Goal: Task Accomplishment & Management: Use online tool/utility

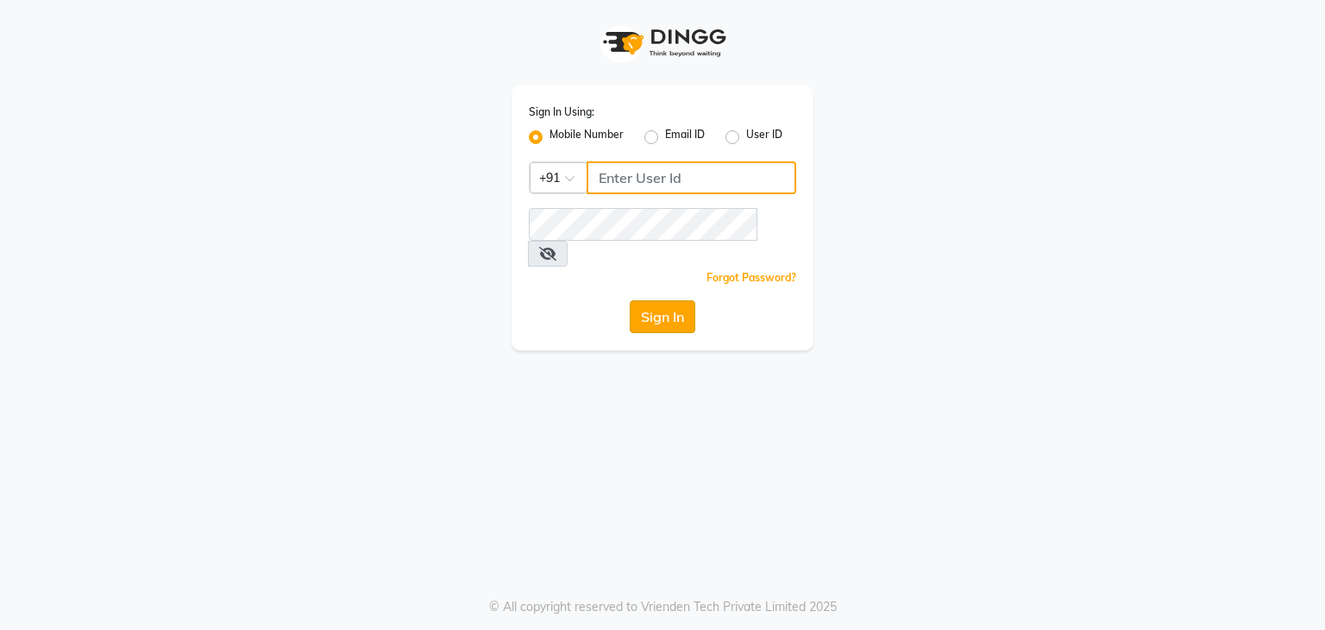
type input "7760024377"
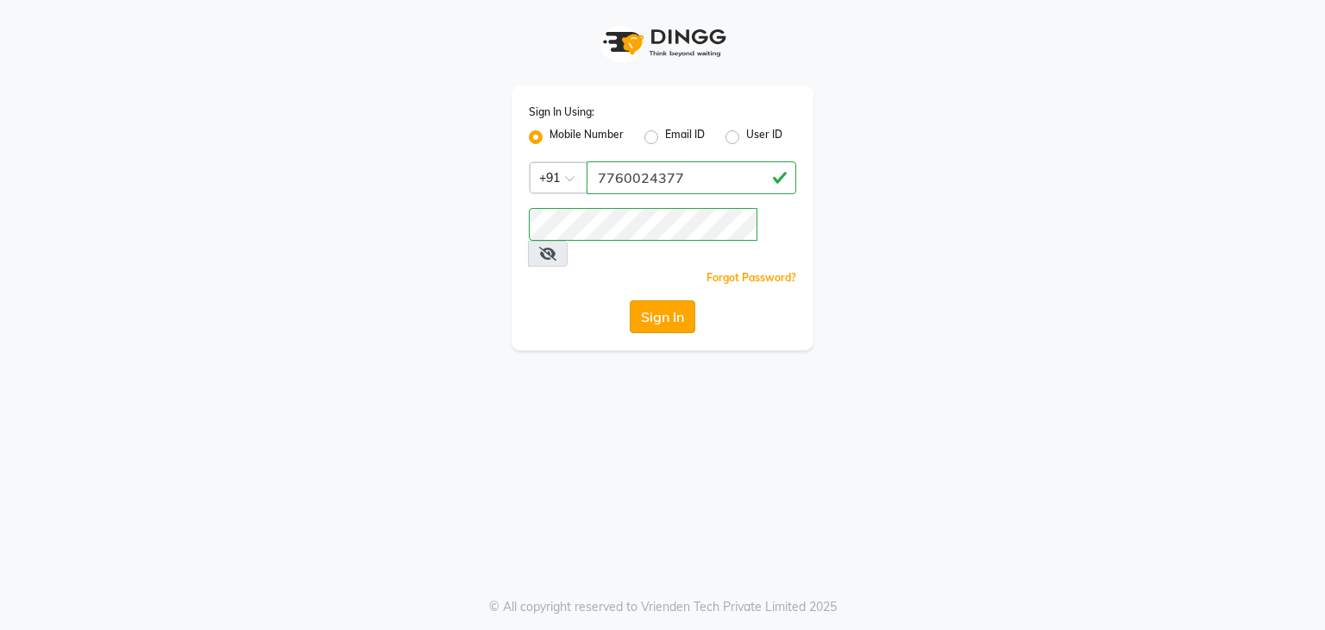
click at [670, 300] on button "Sign In" at bounding box center [663, 316] width 66 height 33
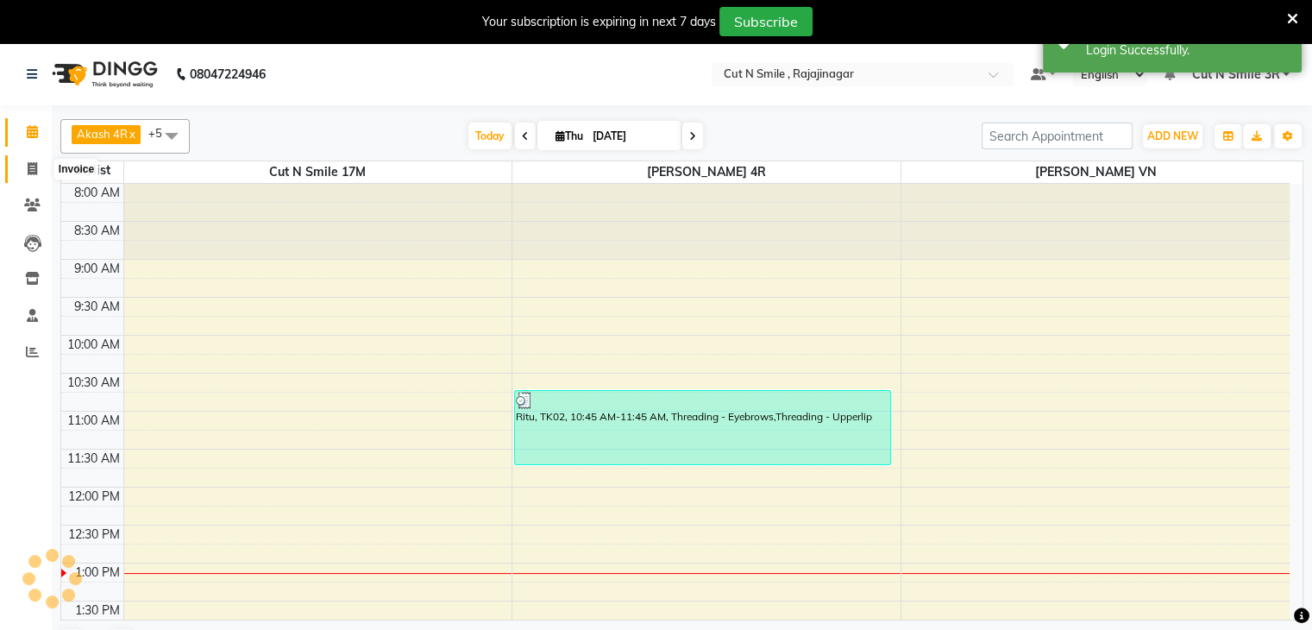
click at [38, 177] on span at bounding box center [32, 170] width 30 height 20
select select "service"
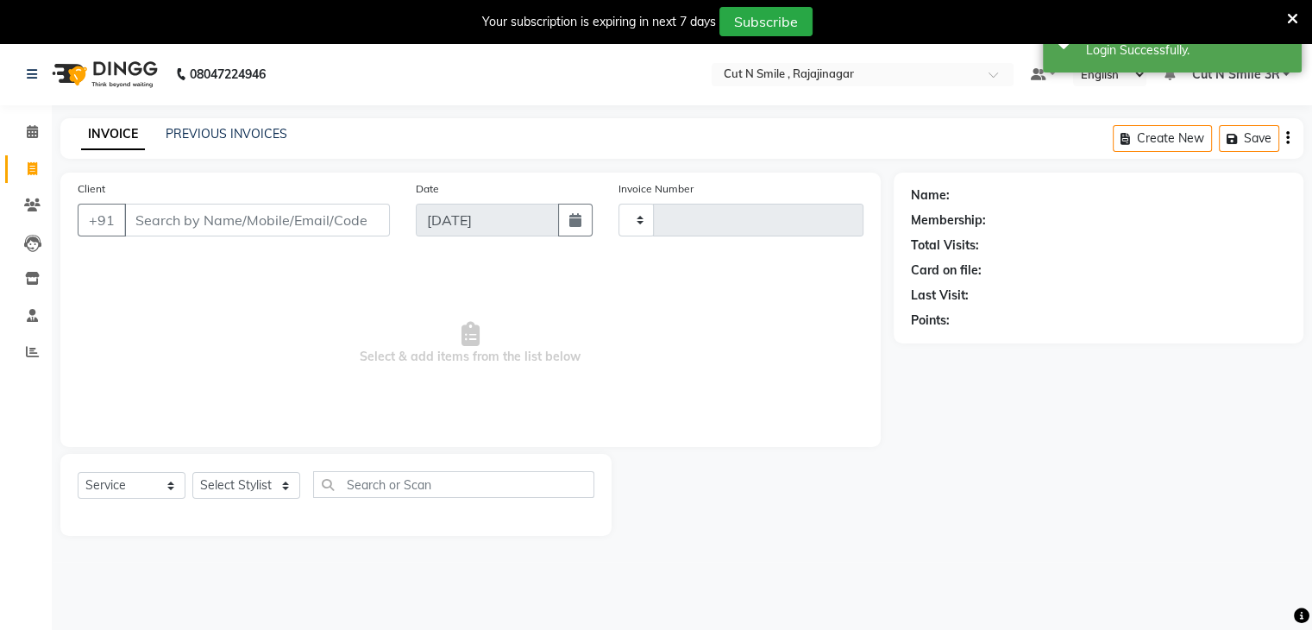
type input "124"
click at [670, 210] on select "[PERSON_NAME]/25-26 LA/2025-26 SH/25 CH/25 SA/25" at bounding box center [714, 220] width 192 height 33
select select "7181"
click at [618, 204] on select "[PERSON_NAME]/25-26 LA/2025-26 SH/25 CH/25 SA/25" at bounding box center [714, 220] width 192 height 33
type input "2623"
